Goal: Find specific page/section: Find specific page/section

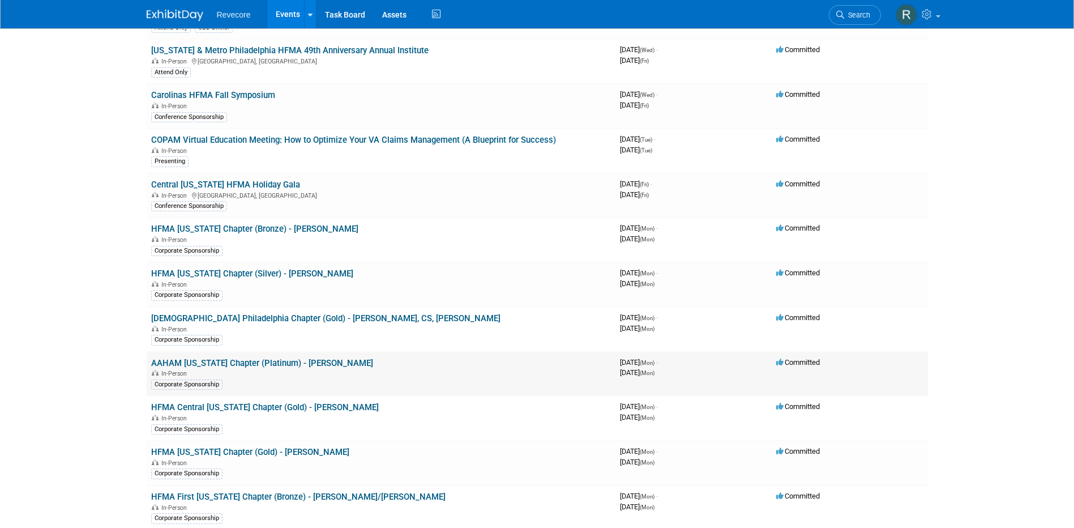
scroll to position [533, 0]
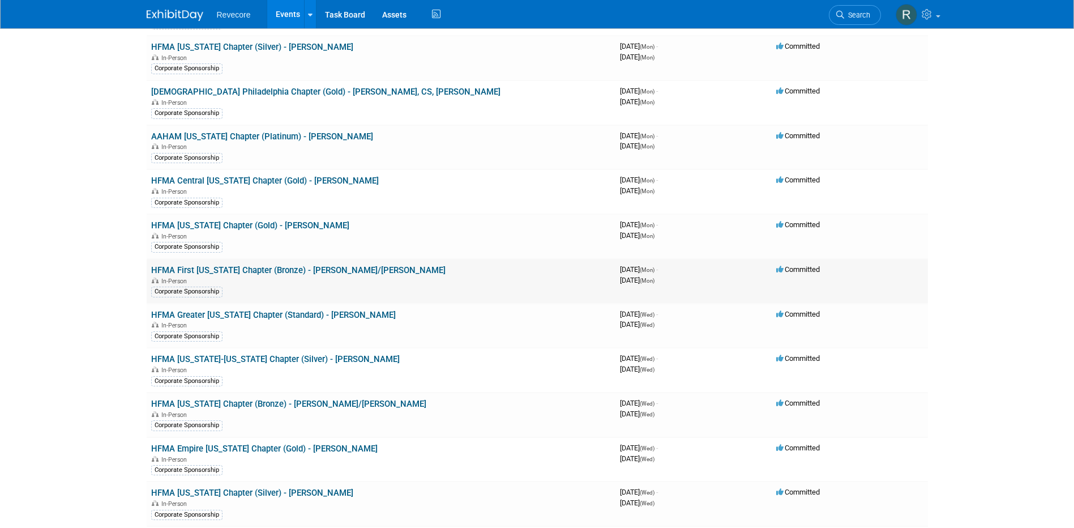
click at [244, 267] on link "HFMA First [US_STATE] Chapter (Bronze) - [PERSON_NAME]/[PERSON_NAME]" at bounding box center [298, 270] width 294 height 10
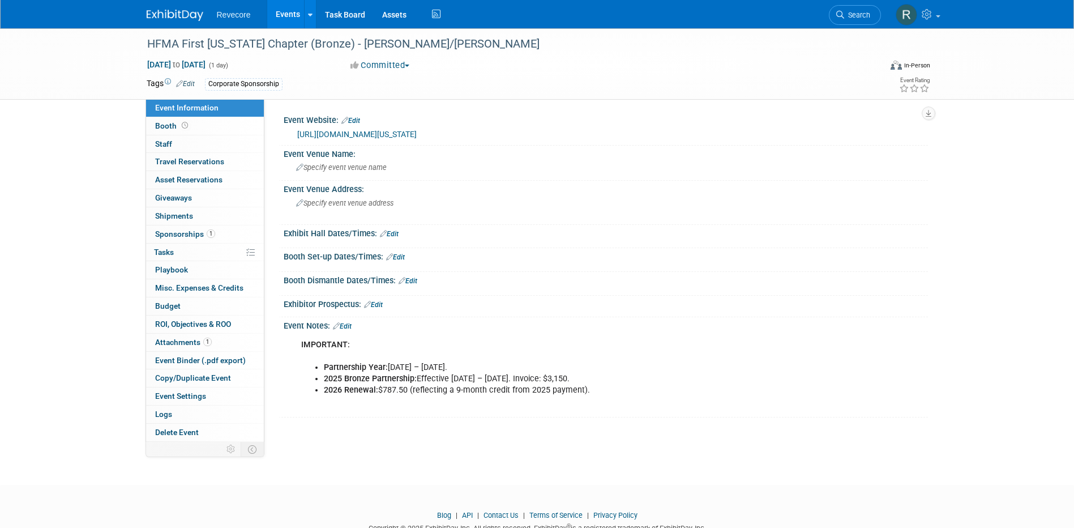
click at [293, 18] on link "Events" at bounding box center [287, 14] width 41 height 28
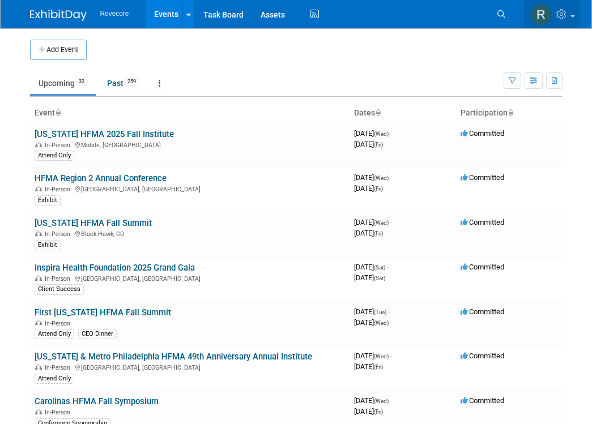
click at [567, 23] on link at bounding box center [551, 14] width 55 height 28
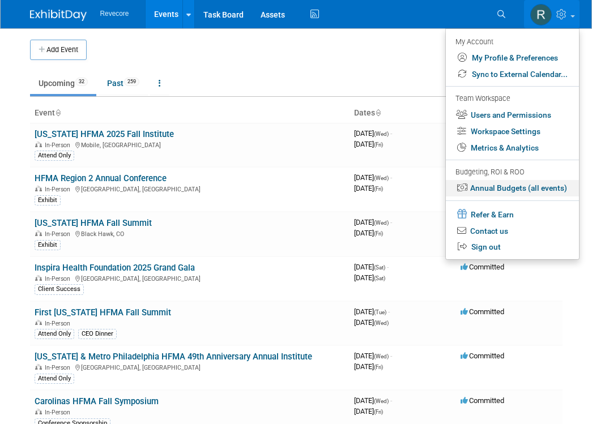
click at [525, 188] on link "Annual Budgets (all events)" at bounding box center [512, 188] width 133 height 16
